Goal: Find specific page/section: Find specific page/section

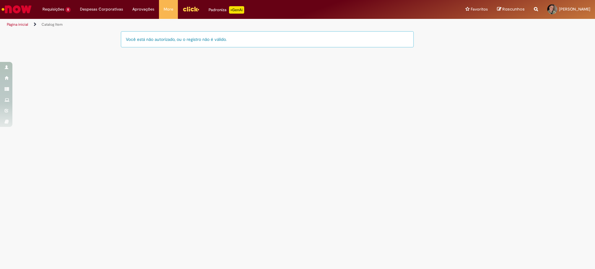
click at [18, 9] on img "Ir para a Homepage" at bounding box center [17, 9] width 32 height 12
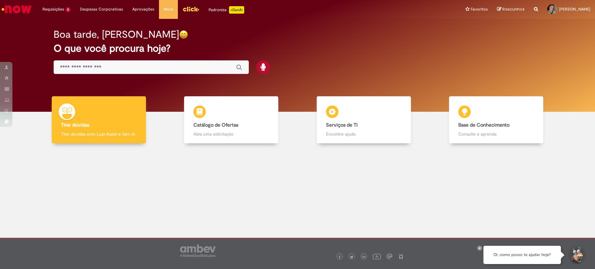
click at [160, 68] on input "Basta digitar aqui" at bounding box center [145, 67] width 170 height 7
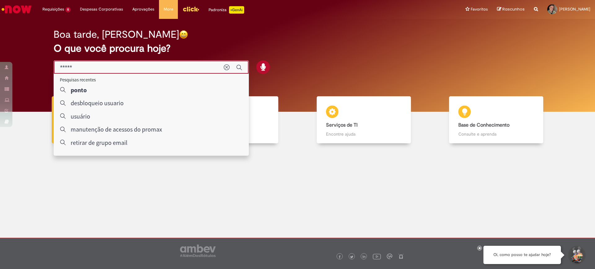
type input "*****"
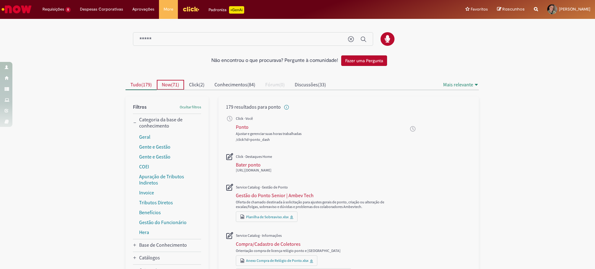
click at [167, 86] on span "Now" at bounding box center [166, 85] width 9 height 6
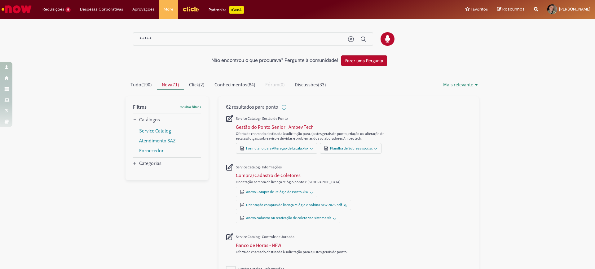
click at [21, 9] on img "Ir para a Homepage" at bounding box center [17, 9] width 32 height 12
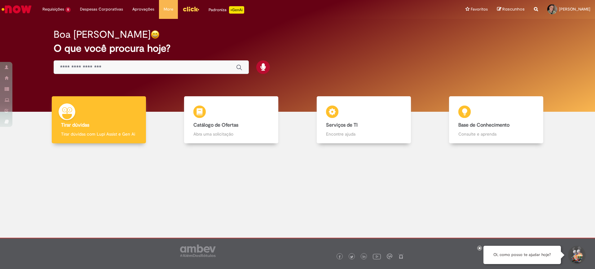
click at [17, 9] on img "Ir para a Homepage" at bounding box center [17, 9] width 32 height 12
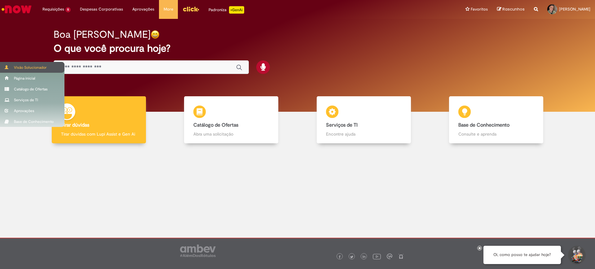
click at [21, 65] on div "Visão Solucionador" at bounding box center [32, 67] width 64 height 11
